Goal: Task Accomplishment & Management: Manage account settings

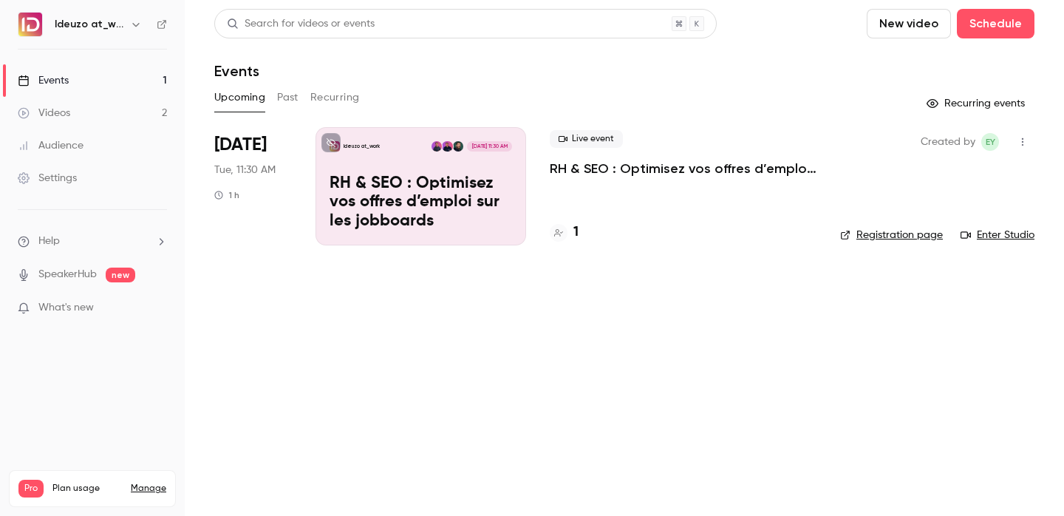
click at [431, 152] on div at bounding box center [447, 146] width 33 height 12
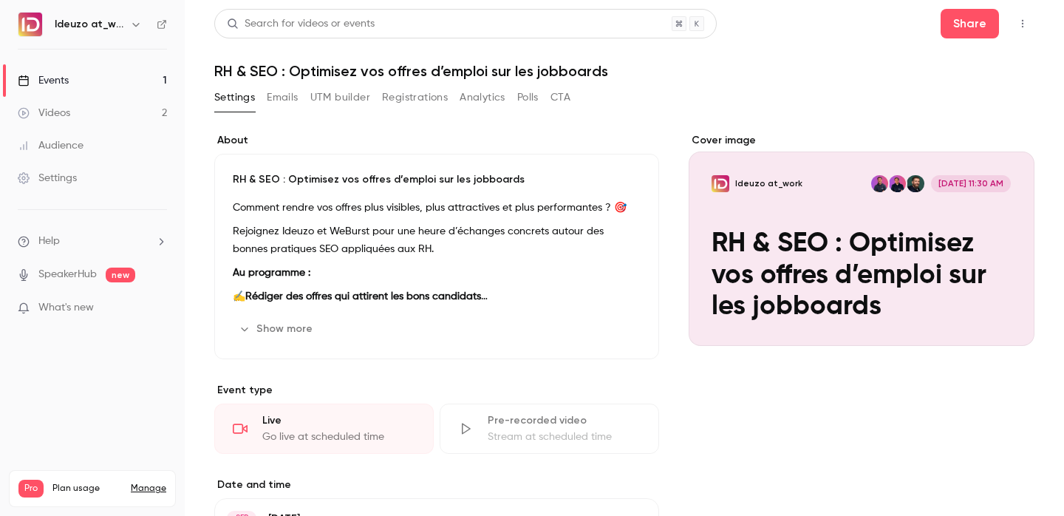
click at [849, 229] on div "Cover image" at bounding box center [862, 239] width 346 height 213
click at [0, 0] on input "Ideuzo at_work Sep 23, 11:30 AM RH & SEO : Optimisez vos offres d’emploi sur le…" at bounding box center [0, 0] width 0 height 0
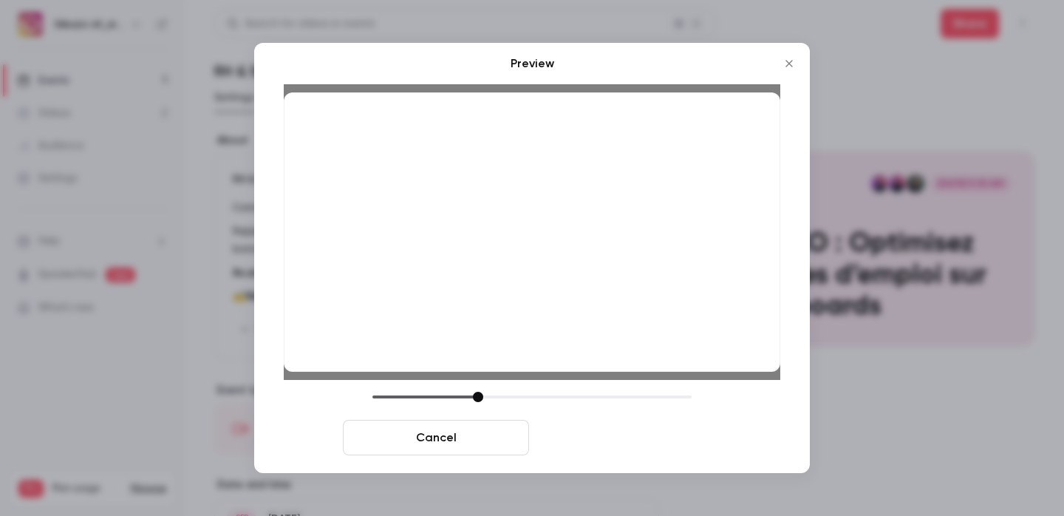
click at [586, 442] on button "Save cover" at bounding box center [628, 437] width 186 height 35
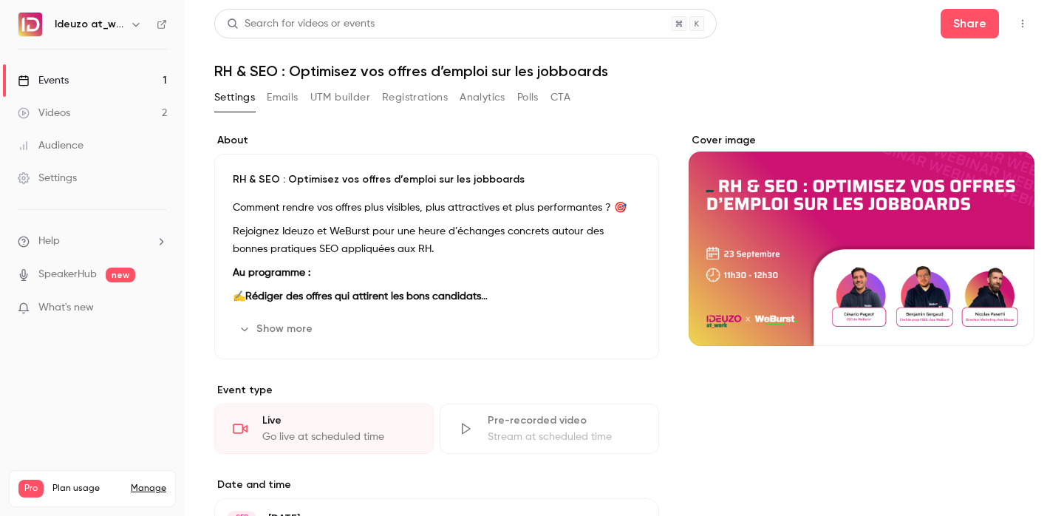
click at [120, 69] on link "Events 1" at bounding box center [92, 80] width 185 height 33
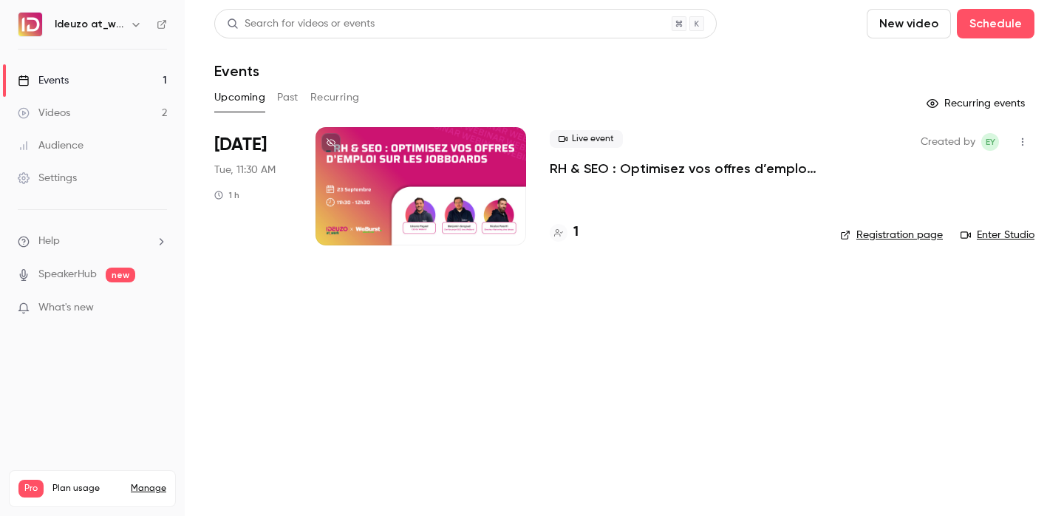
click at [583, 232] on div "1" at bounding box center [683, 232] width 267 height 20
click at [575, 234] on h4 "1" at bounding box center [576, 232] width 5 height 20
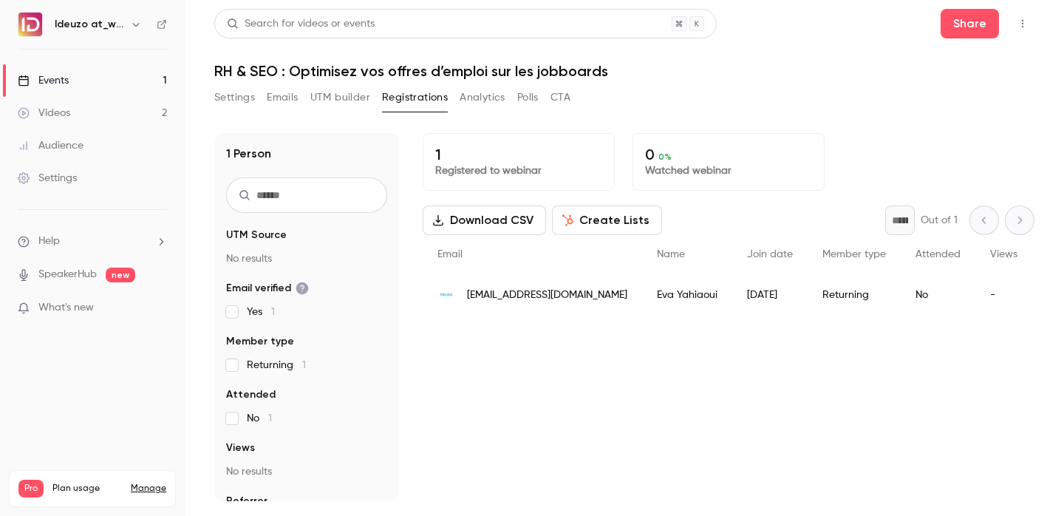
click at [245, 98] on button "Settings" at bounding box center [234, 98] width 41 height 24
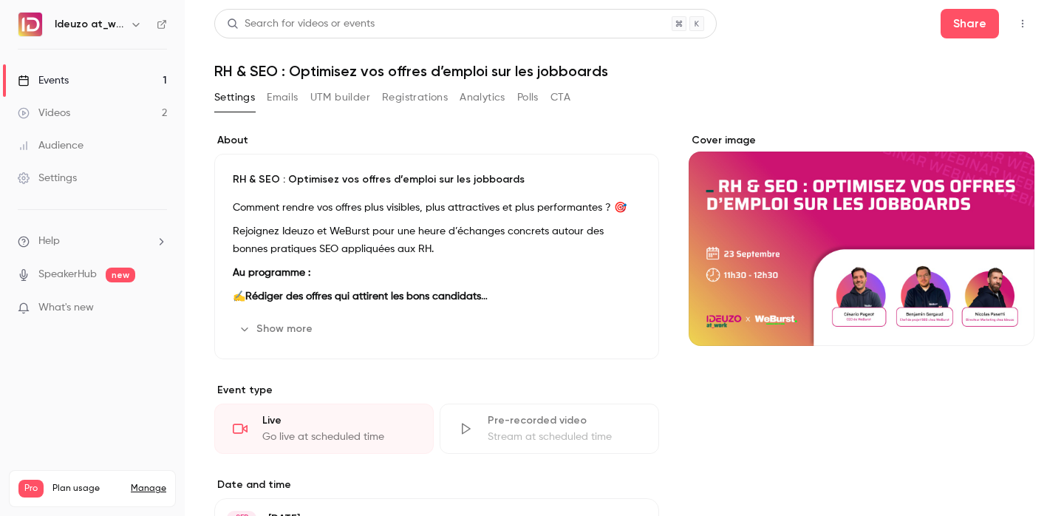
click at [293, 108] on button "Emails" at bounding box center [282, 98] width 31 height 24
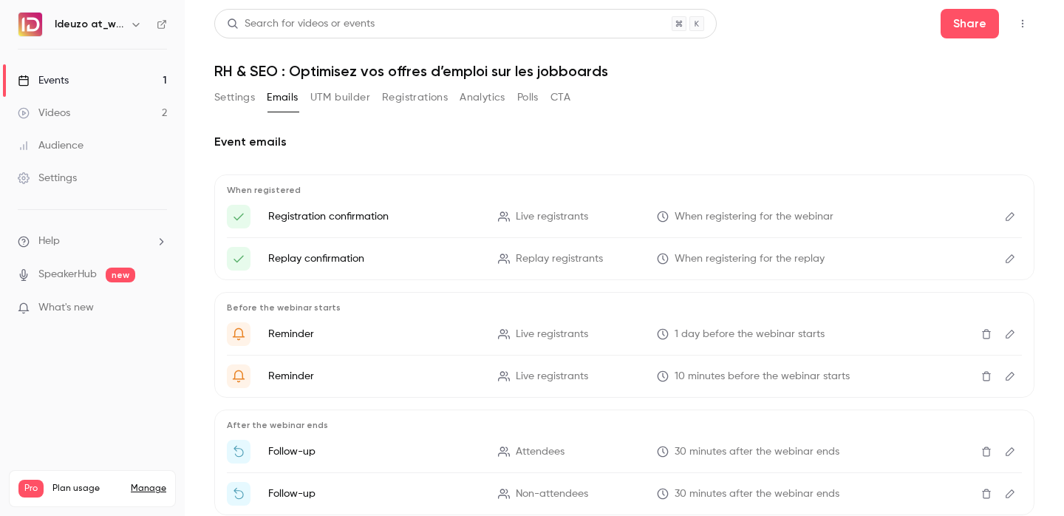
click at [339, 95] on button "UTM builder" at bounding box center [340, 98] width 60 height 24
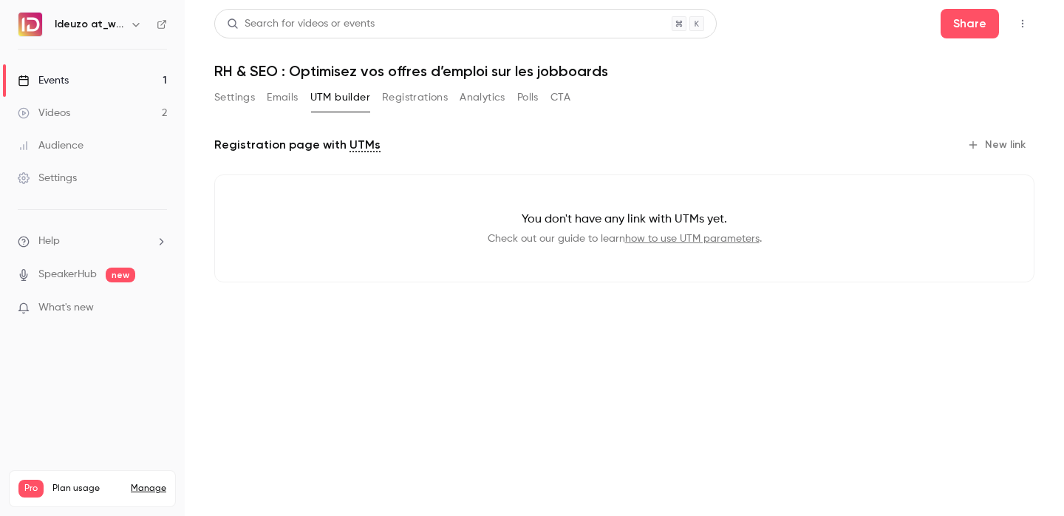
click at [226, 78] on h1 "RH & SEO : Optimisez vos offres d’emploi sur les jobboards" at bounding box center [624, 71] width 820 height 18
click at [131, 75] on link "Events 1" at bounding box center [92, 80] width 185 height 33
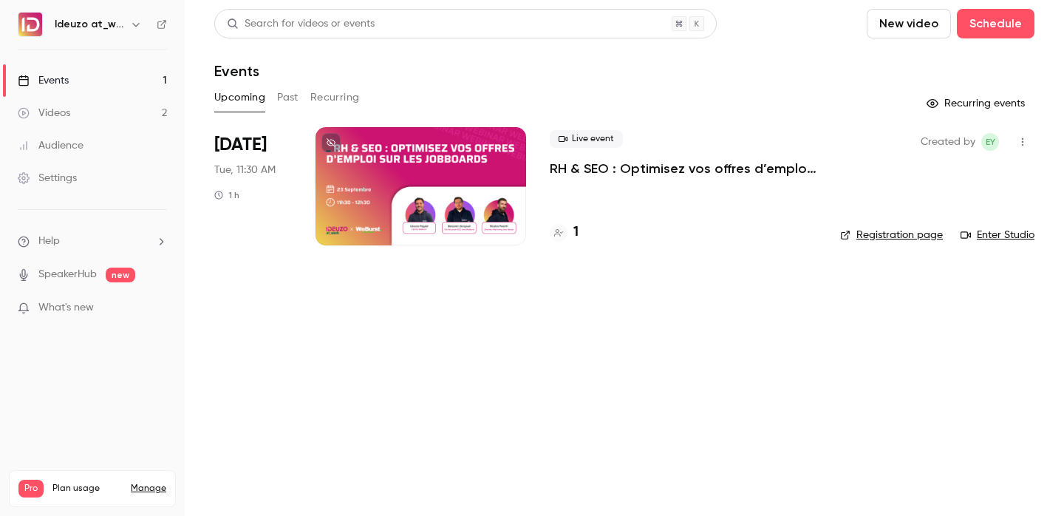
click at [883, 235] on link "Registration page" at bounding box center [891, 235] width 103 height 15
click at [333, 146] on icon at bounding box center [331, 142] width 9 height 9
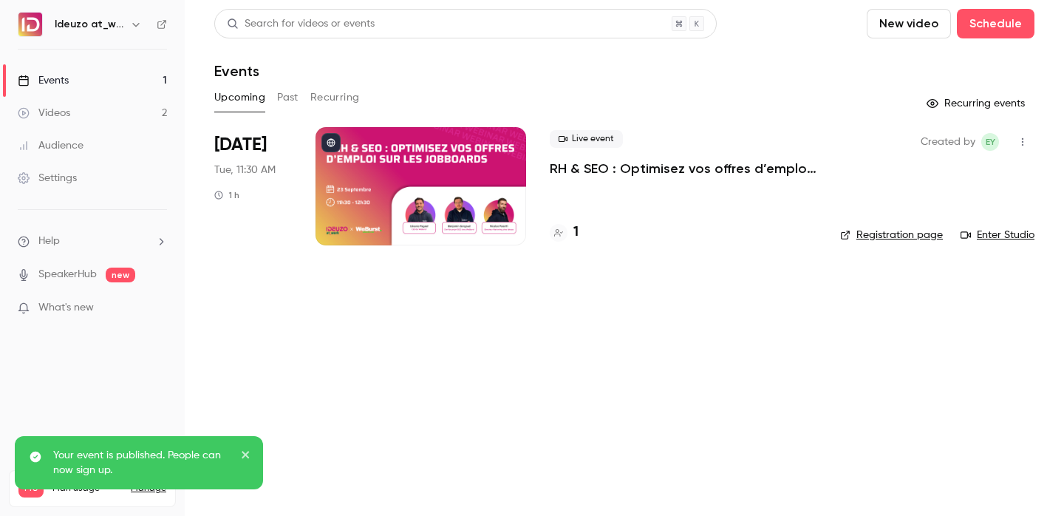
click at [719, 339] on main "Search for videos or events New video Schedule Events Upcoming Past Recurring R…" at bounding box center [625, 258] width 880 height 516
click at [864, 241] on link "Registration page" at bounding box center [891, 235] width 103 height 15
